Goal: Find specific page/section: Find specific page/section

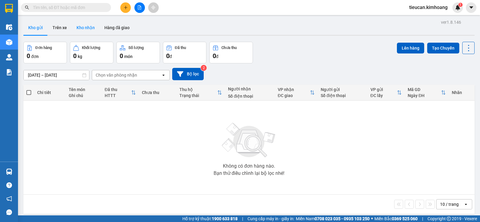
click at [84, 24] on button "Kho nhận" at bounding box center [86, 27] width 28 height 14
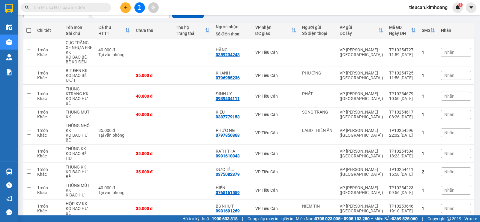
scroll to position [2, 0]
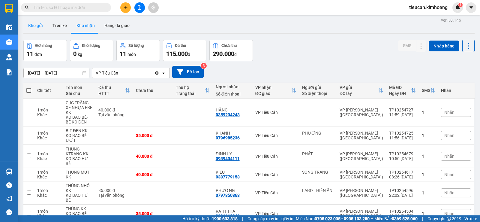
click at [43, 26] on button "Kho gửi" at bounding box center [35, 25] width 24 height 14
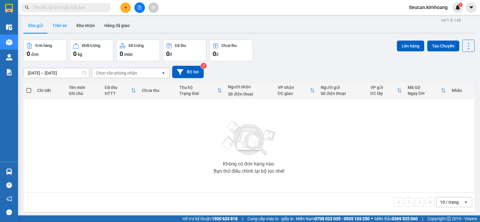
click at [61, 27] on button "Trên xe" at bounding box center [60, 25] width 24 height 14
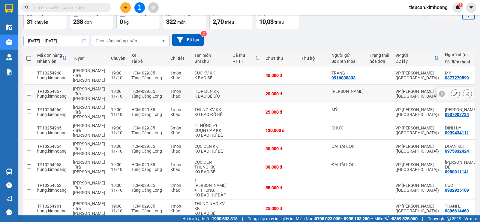
scroll to position [4, 0]
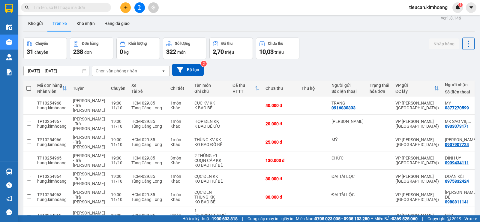
click at [74, 6] on input "text" at bounding box center [68, 7] width 71 height 7
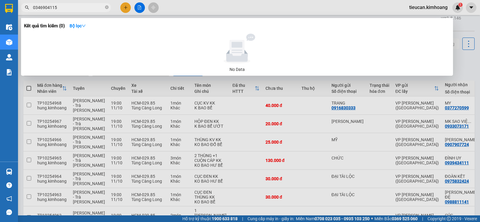
click at [74, 6] on input "0346904115" at bounding box center [68, 7] width 71 height 7
click at [39, 9] on input "0346904115" at bounding box center [68, 7] width 71 height 7
click at [56, 7] on input "036904115" at bounding box center [68, 7] width 71 height 7
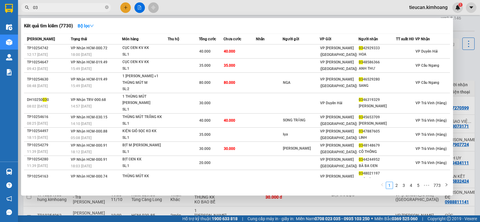
type input "0"
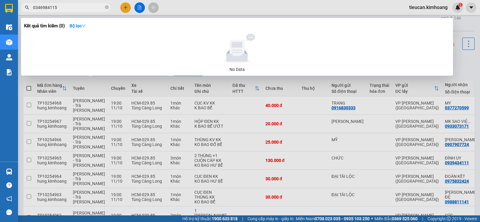
click at [56, 7] on input "0346984115" at bounding box center [68, 7] width 71 height 7
type input "0346984115"
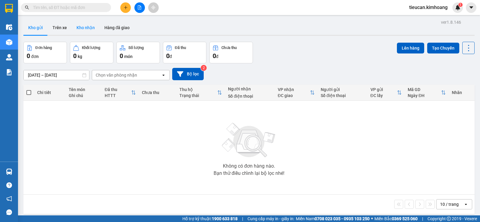
click at [81, 30] on button "Kho nhận" at bounding box center [86, 27] width 28 height 14
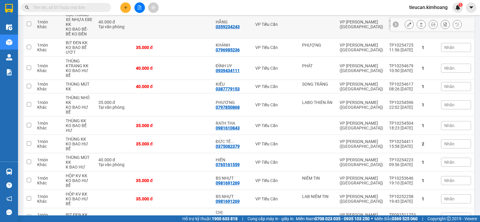
scroll to position [60, 0]
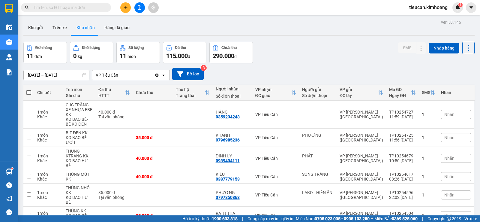
scroll to position [30, 0]
